Goal: Task Accomplishment & Management: Manage account settings

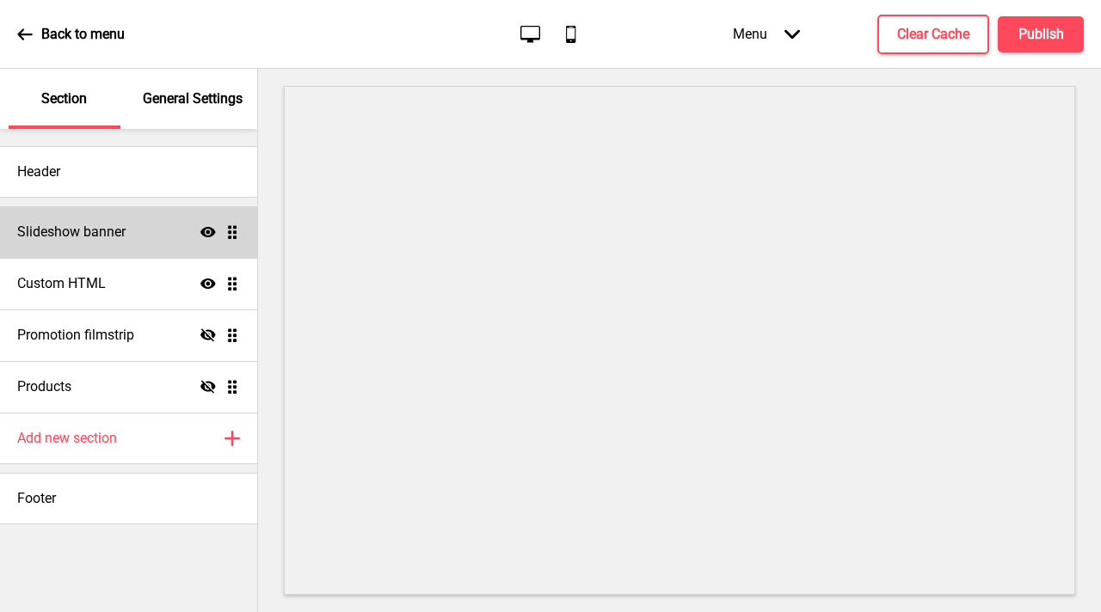
click at [119, 249] on div "Slideshow banner Show Drag" at bounding box center [128, 232] width 257 height 52
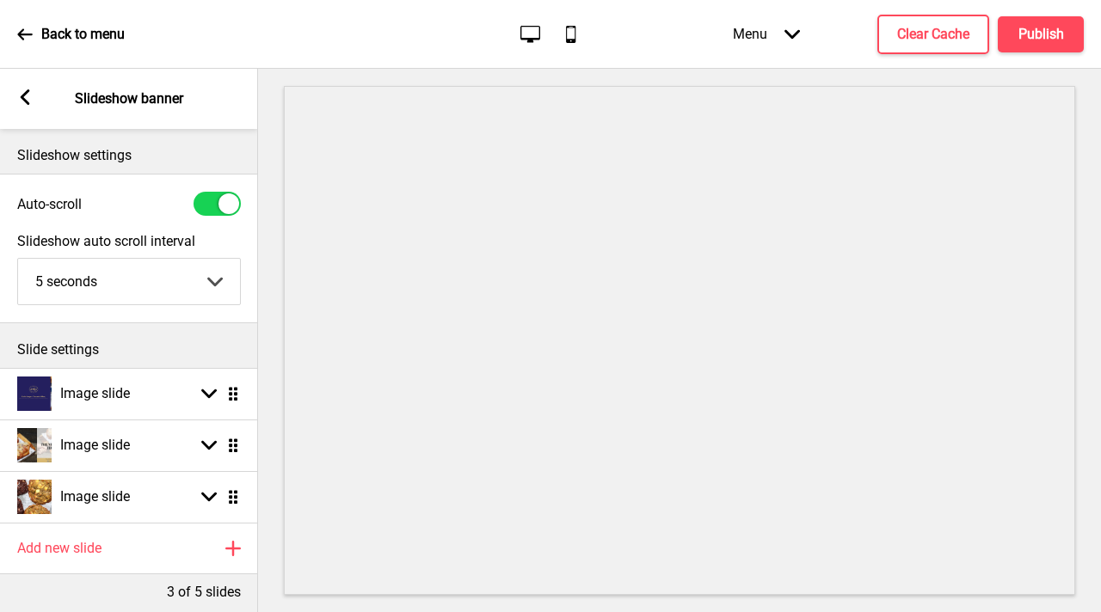
click at [34, 30] on div "Back to menu" at bounding box center [70, 34] width 107 height 46
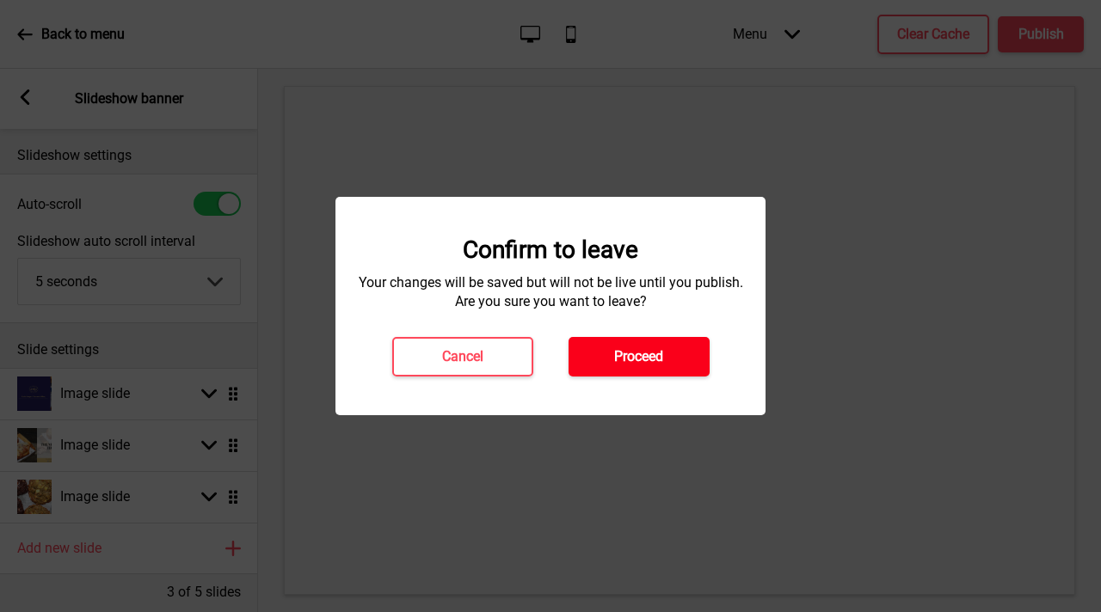
click at [639, 366] on button "Proceed" at bounding box center [638, 357] width 141 height 40
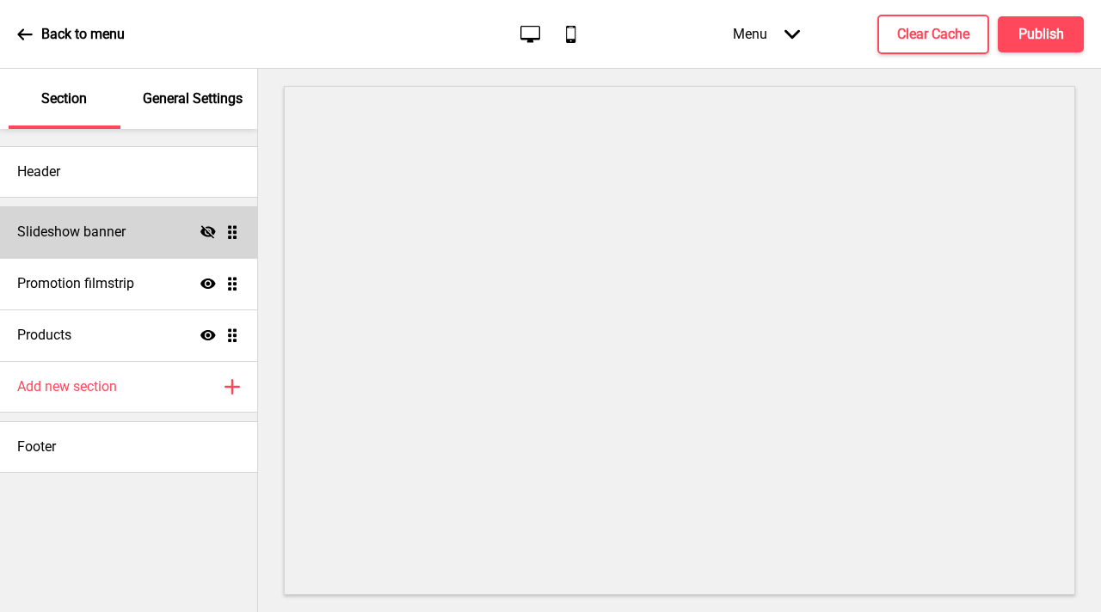
click at [148, 249] on div "Slideshow banner Hide Drag" at bounding box center [128, 232] width 257 height 52
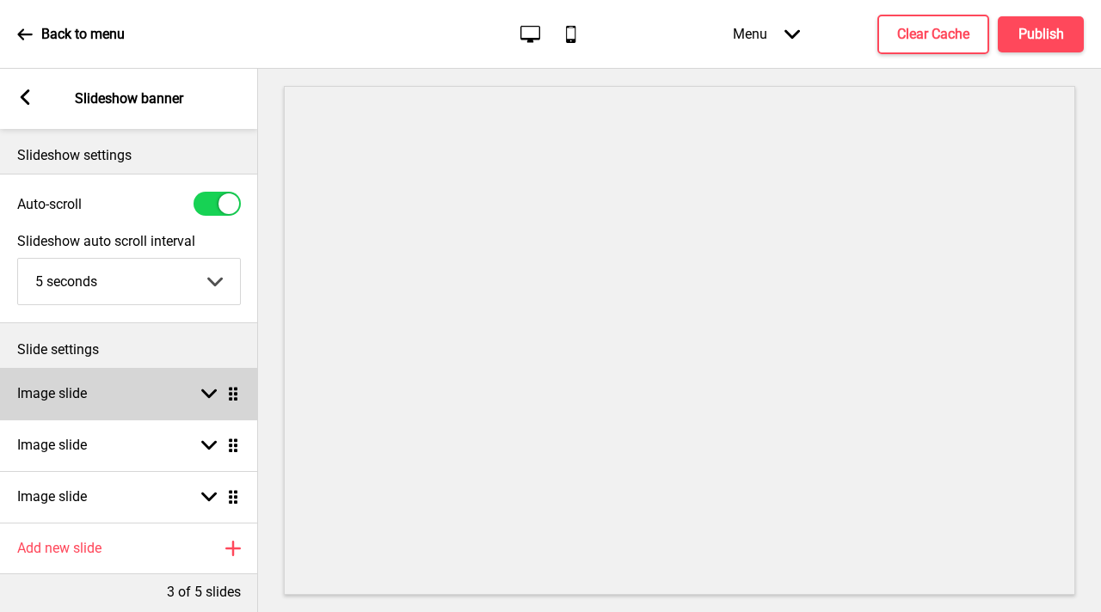
click at [214, 393] on icon at bounding box center [208, 394] width 15 height 9
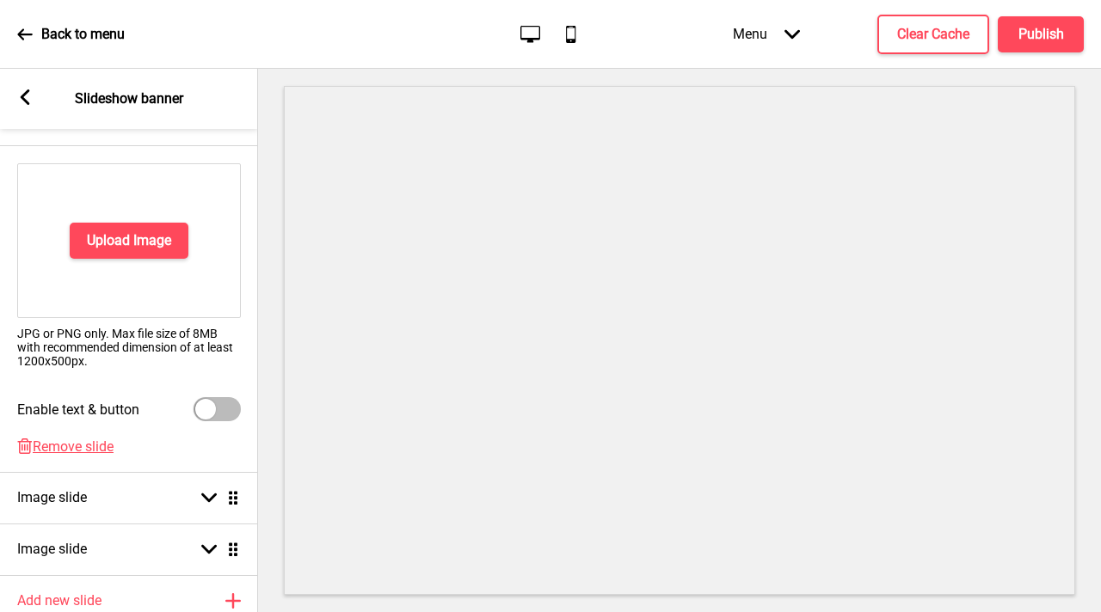
scroll to position [274, 0]
click at [71, 446] on span "Remove slide" at bounding box center [73, 446] width 81 height 16
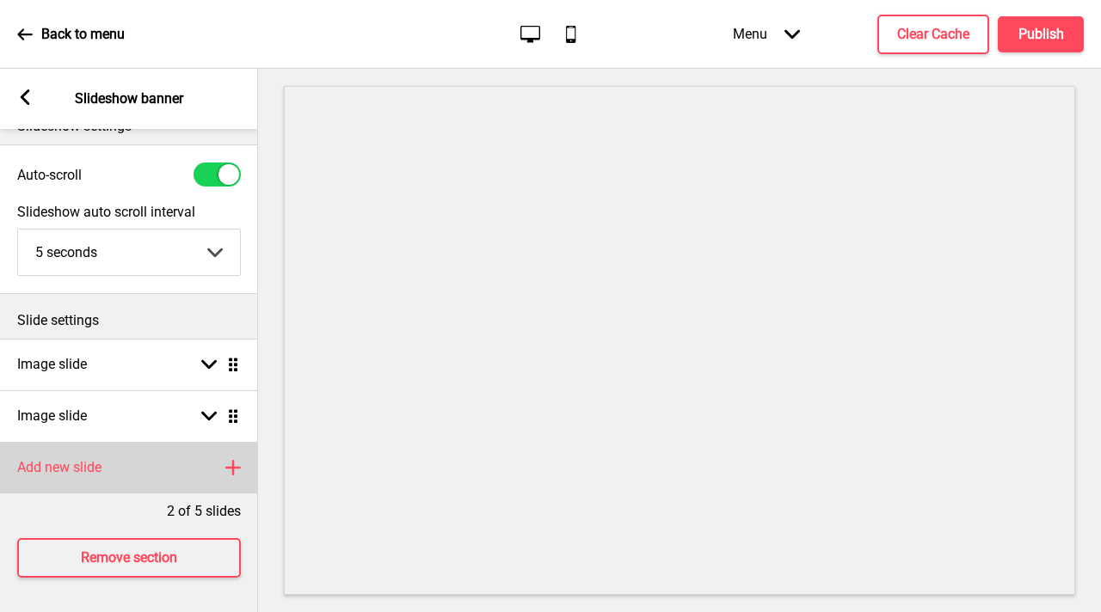
scroll to position [42, 0]
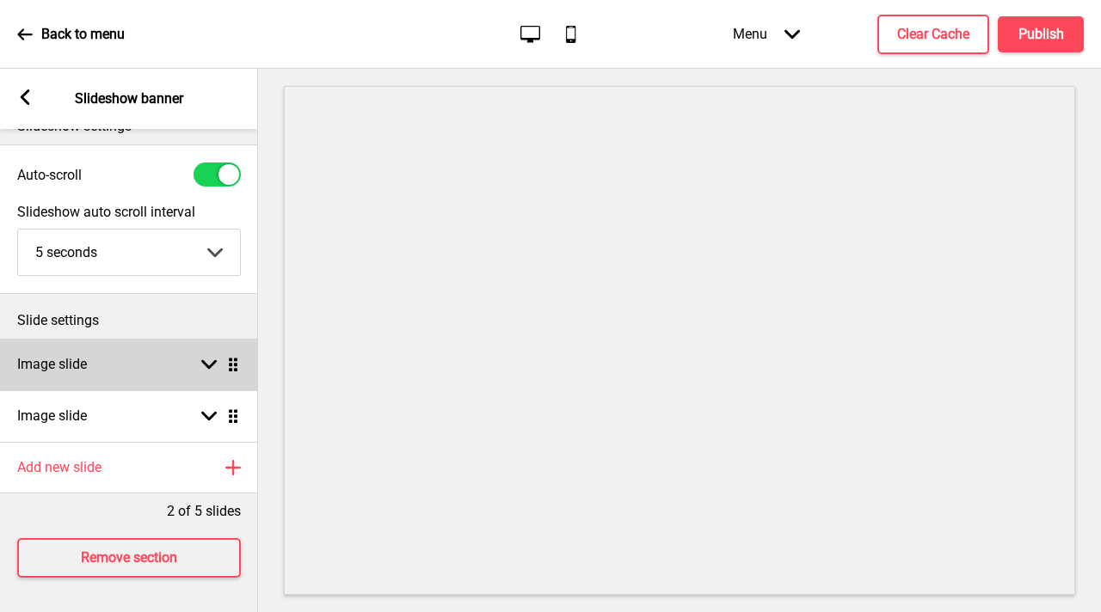
click at [201, 357] on rect at bounding box center [208, 364] width 15 height 15
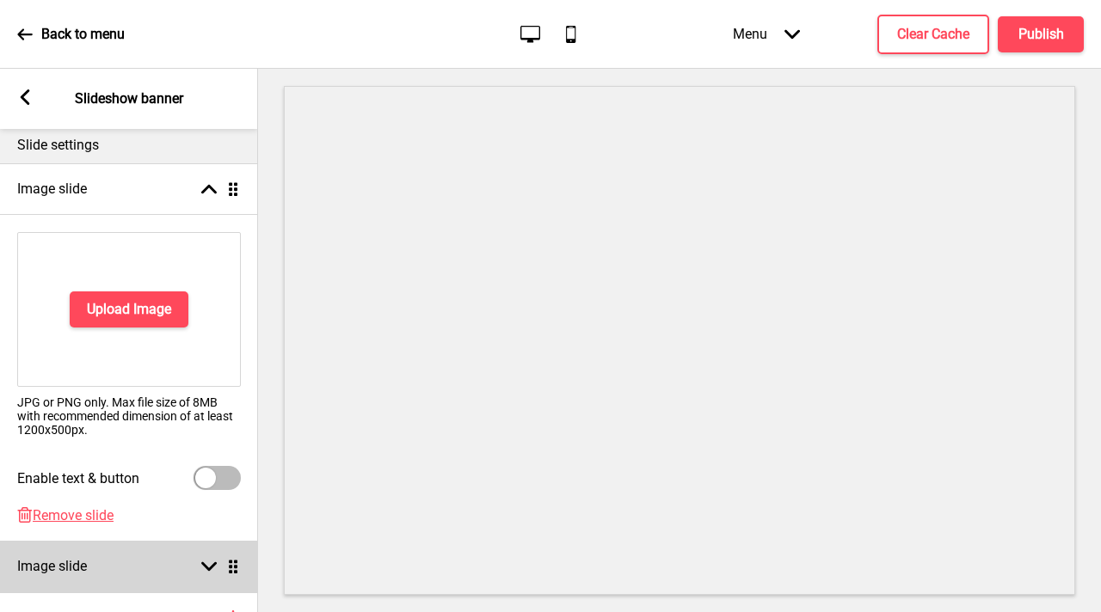
scroll to position [274, 0]
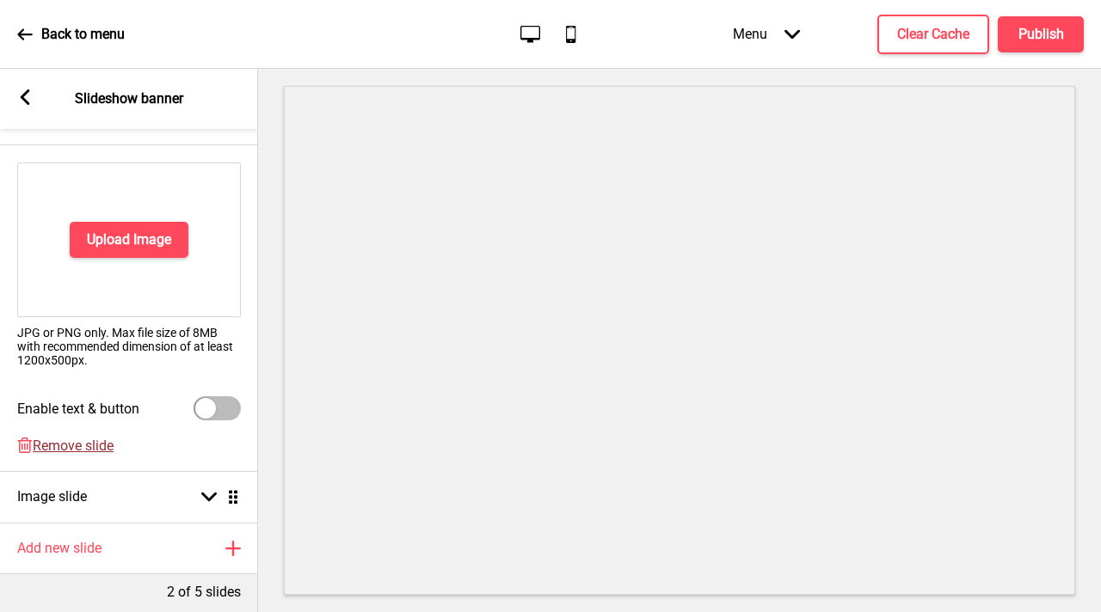
click at [86, 444] on span "Remove slide" at bounding box center [73, 446] width 81 height 16
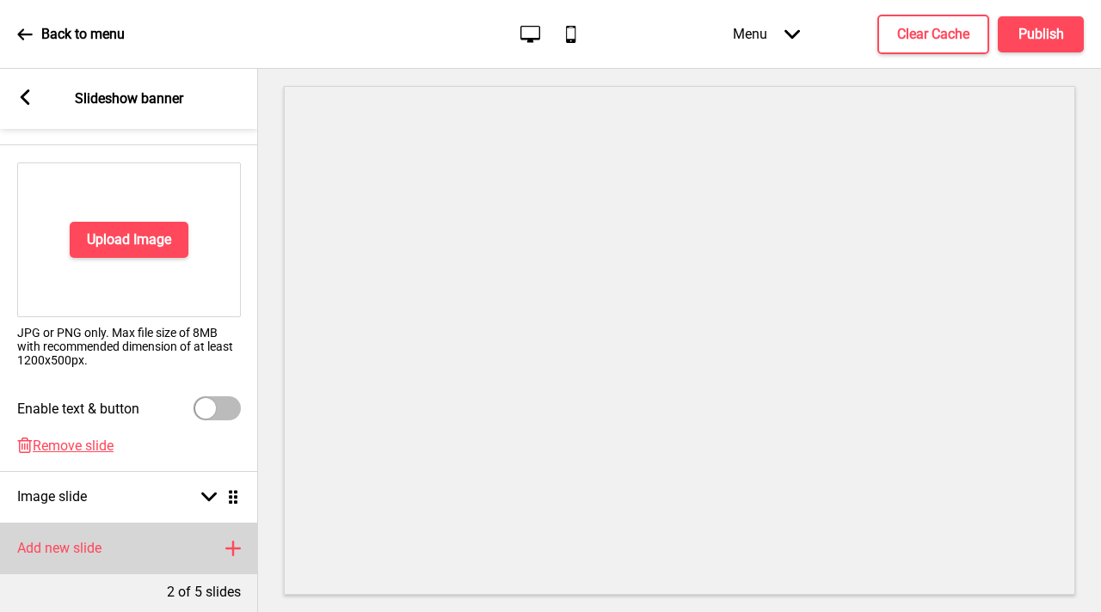
scroll to position [0, 0]
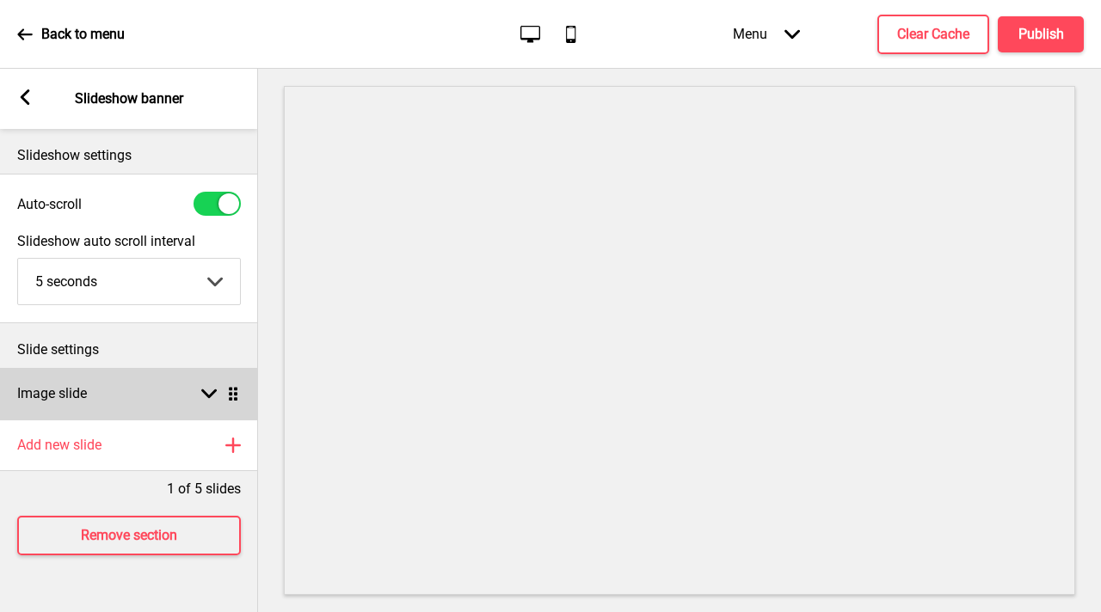
click at [198, 398] on div "Arrow down Drag" at bounding box center [217, 393] width 48 height 15
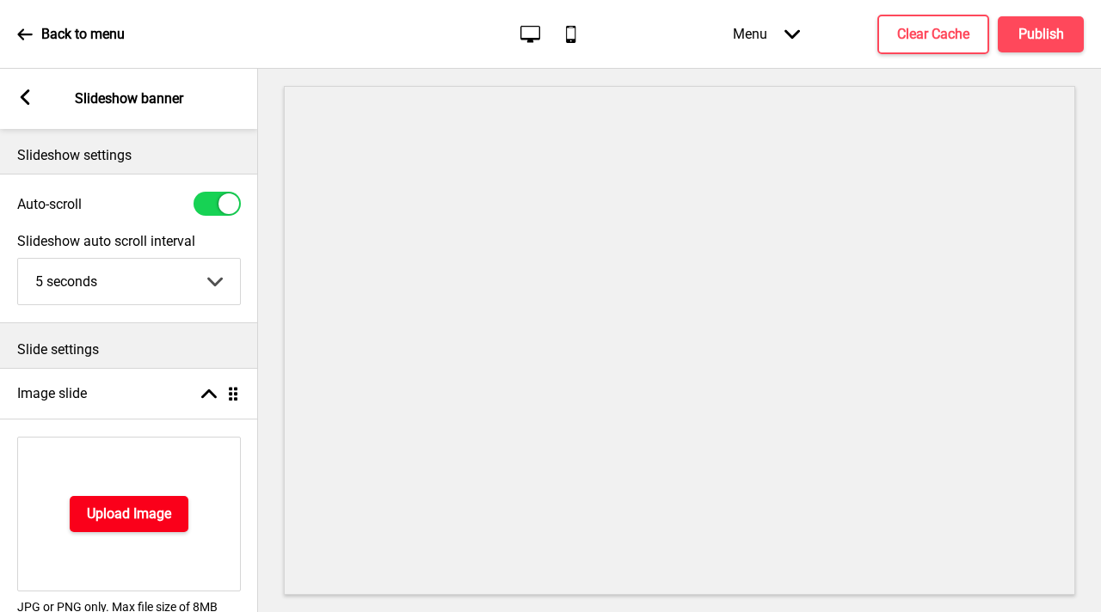
click at [133, 524] on button "Upload Image" at bounding box center [129, 514] width 119 height 36
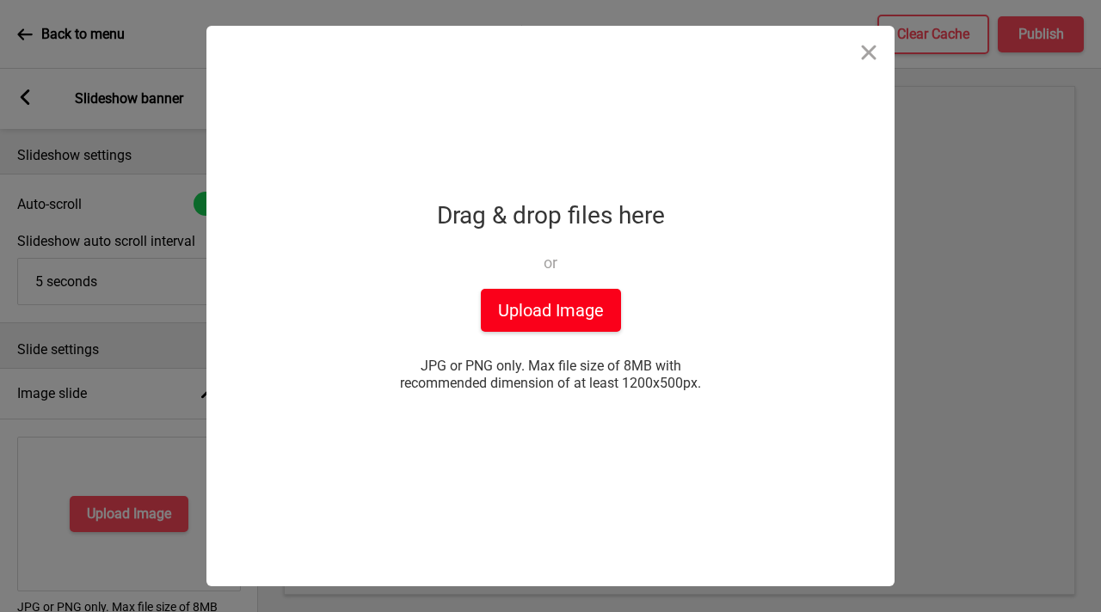
click at [517, 302] on button "Upload Image" at bounding box center [551, 310] width 140 height 43
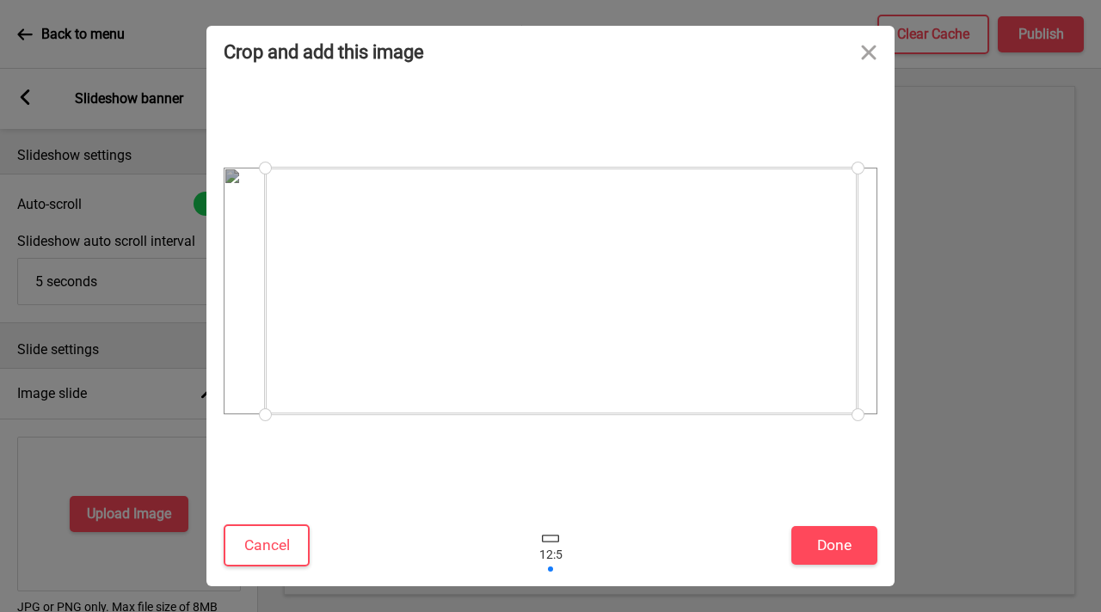
click at [675, 336] on div at bounding box center [561, 291] width 593 height 247
click at [839, 519] on div "Cancel Done" at bounding box center [550, 549] width 688 height 73
click at [839, 537] on button "Done" at bounding box center [834, 545] width 86 height 39
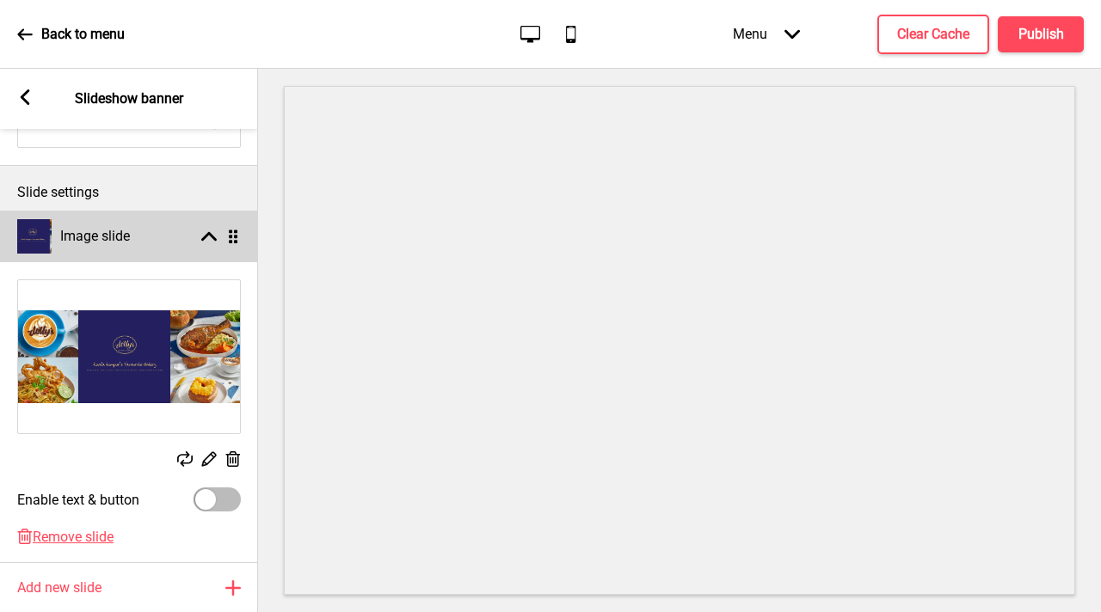
scroll to position [158, 0]
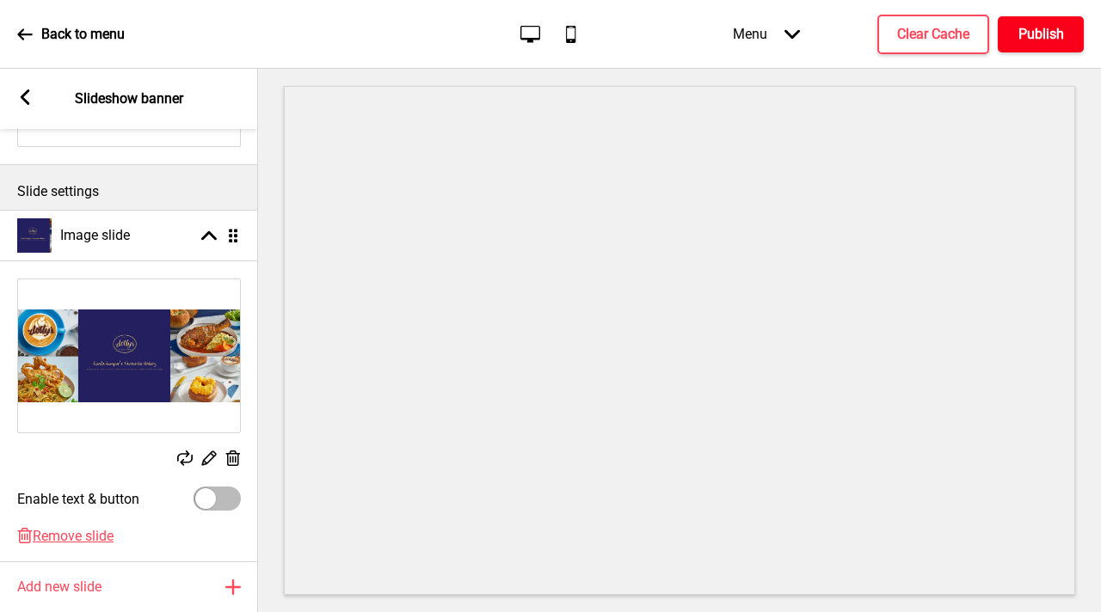
click at [1026, 28] on h4 "Publish" at bounding box center [1041, 34] width 46 height 19
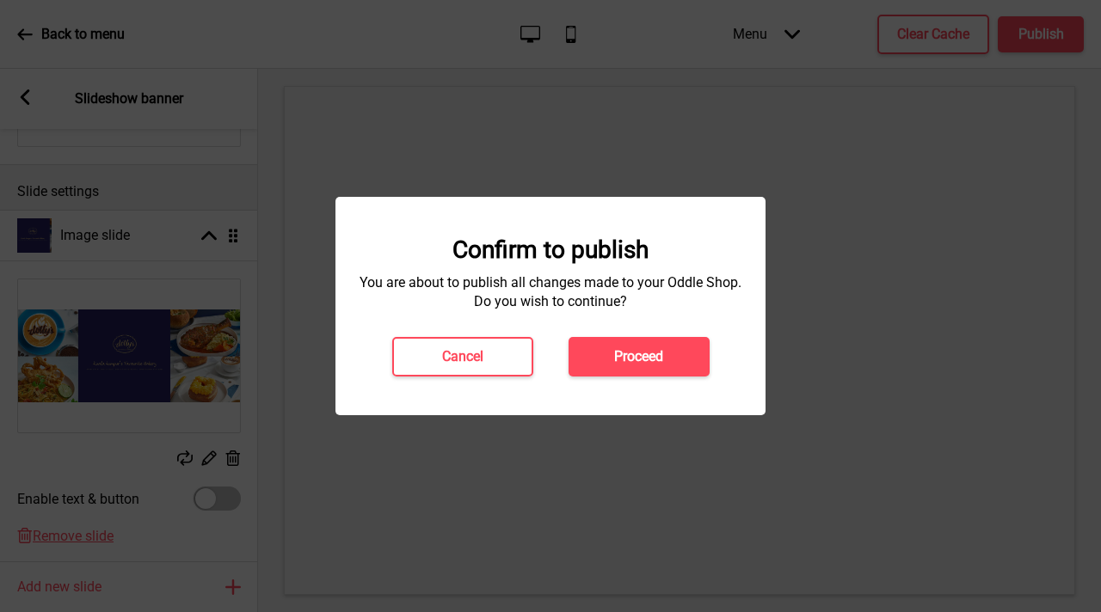
click at [689, 351] on button "Proceed" at bounding box center [638, 357] width 141 height 40
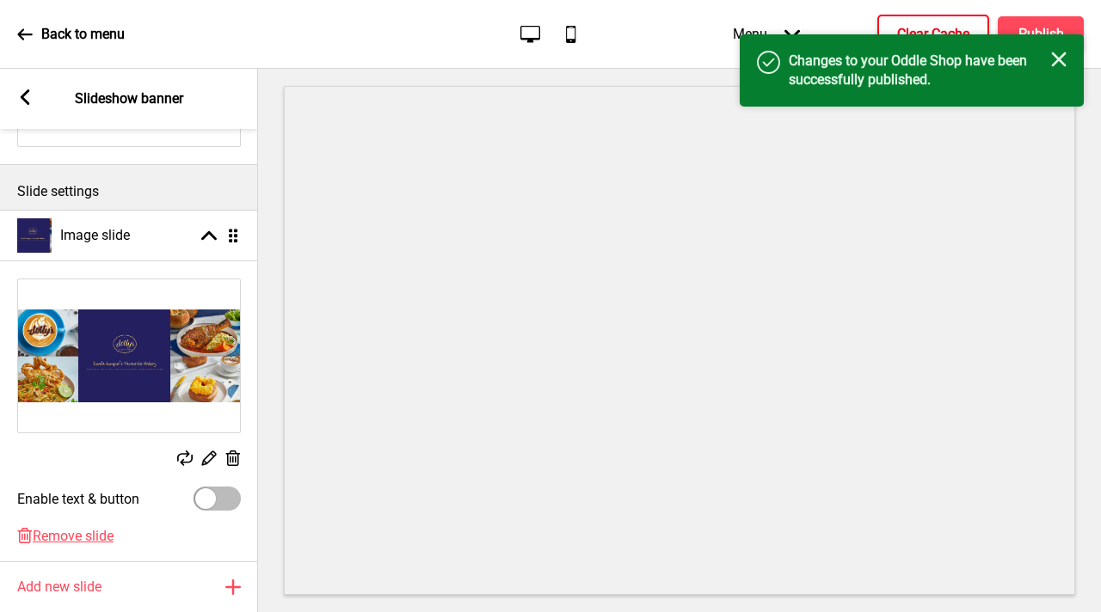
click at [894, 21] on button "Clear Cache" at bounding box center [933, 35] width 112 height 40
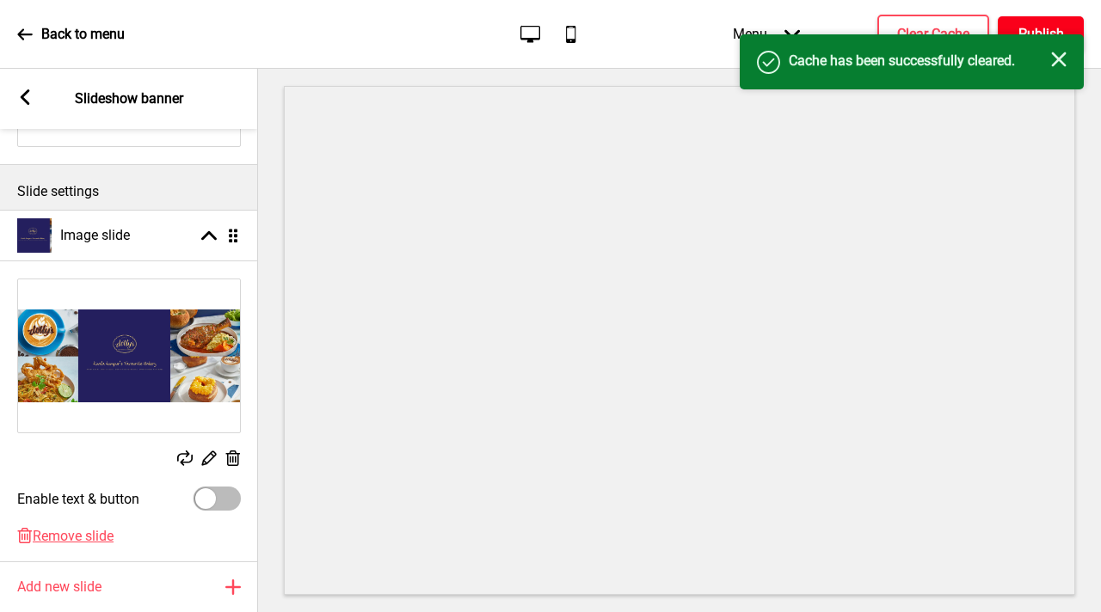
click at [1052, 29] on h4 "Publish" at bounding box center [1041, 34] width 46 height 19
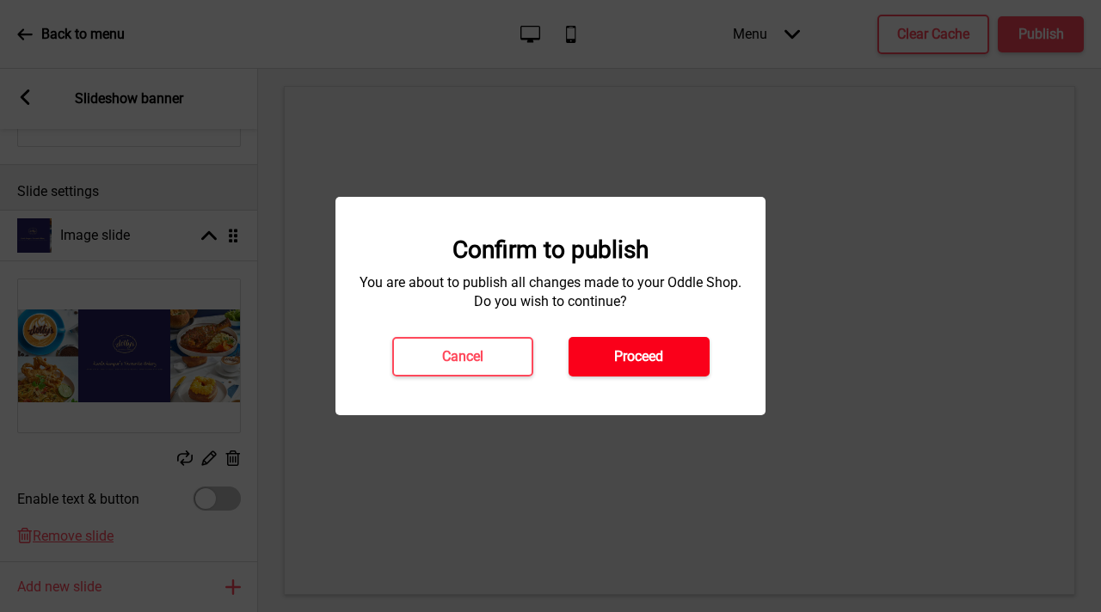
click at [650, 345] on button "Proceed" at bounding box center [638, 357] width 141 height 40
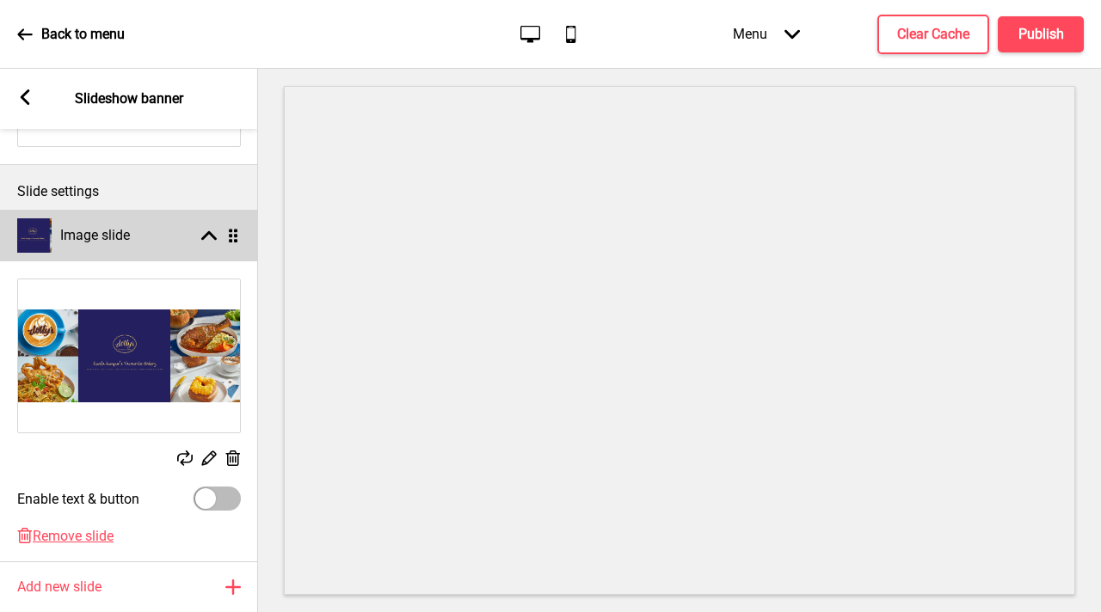
click at [212, 239] on rect at bounding box center [208, 235] width 15 height 15
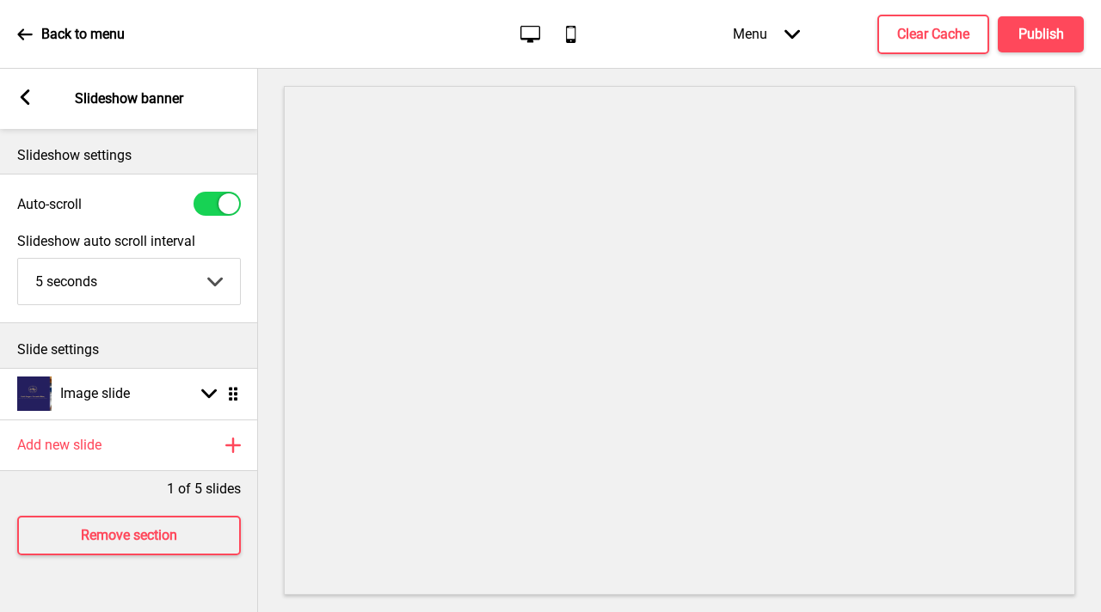
scroll to position [0, 0]
click at [24, 95] on icon at bounding box center [25, 96] width 9 height 15
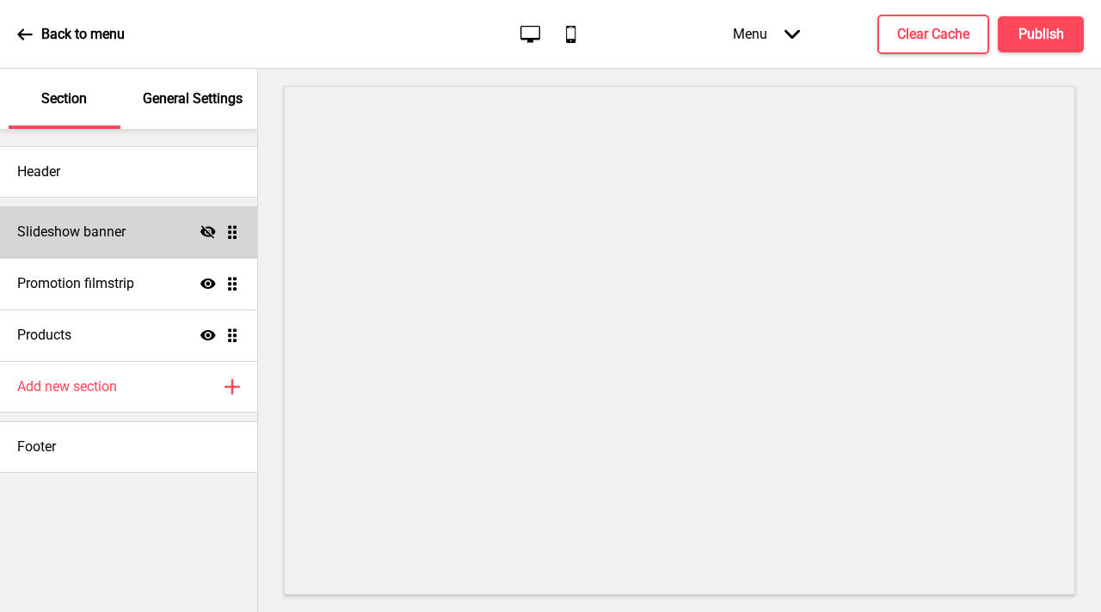
click at [209, 231] on icon "Hide" at bounding box center [207, 231] width 15 height 15
click at [1061, 41] on h4 "Publish" at bounding box center [1041, 34] width 46 height 19
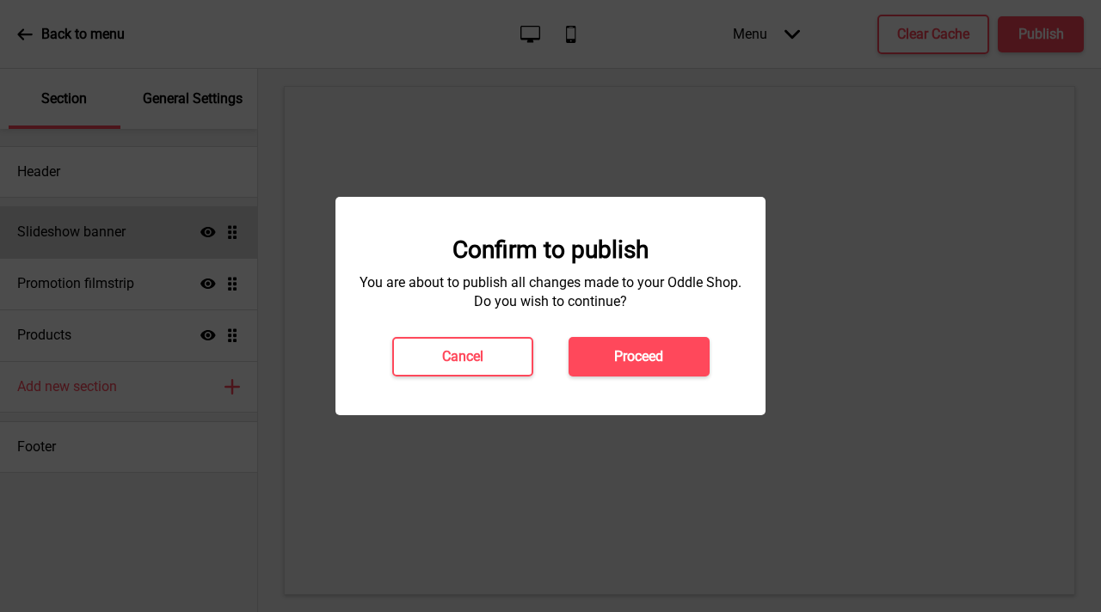
click at [677, 360] on button "Proceed" at bounding box center [638, 357] width 141 height 40
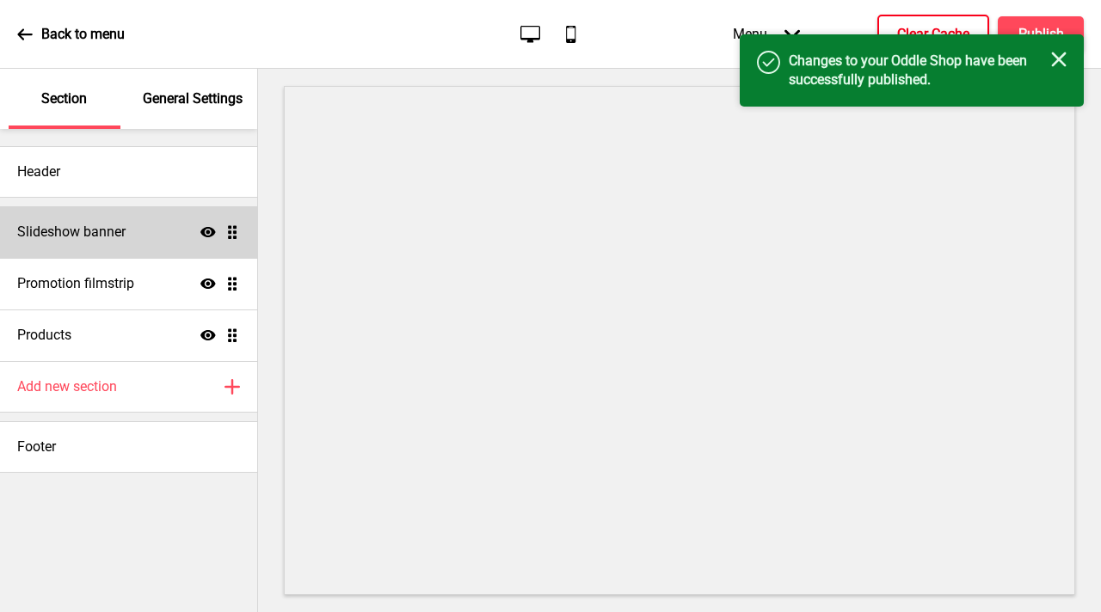
click at [932, 18] on button "Clear Cache" at bounding box center [933, 35] width 112 height 40
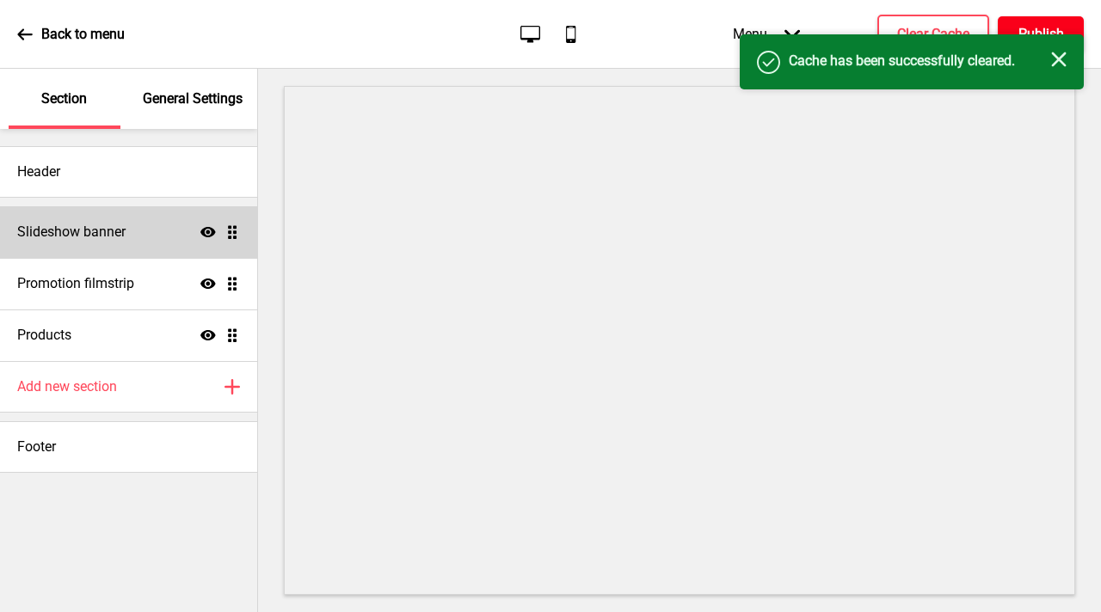
click at [1041, 22] on button "Publish" at bounding box center [1041, 34] width 86 height 36
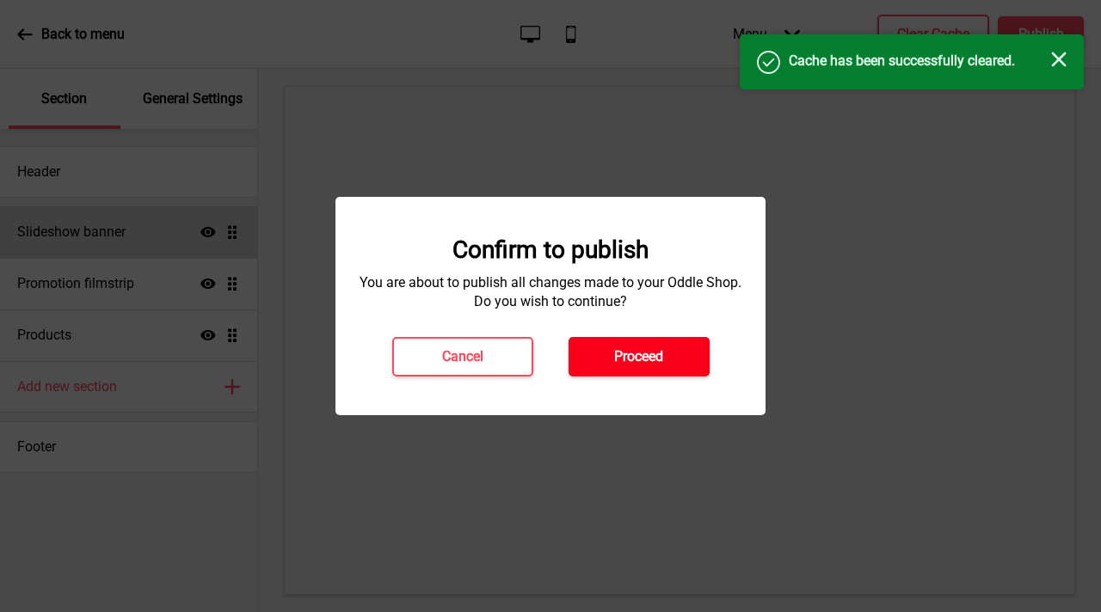
click at [659, 359] on h4 "Proceed" at bounding box center [638, 356] width 49 height 19
